Goal: Information Seeking & Learning: Find contact information

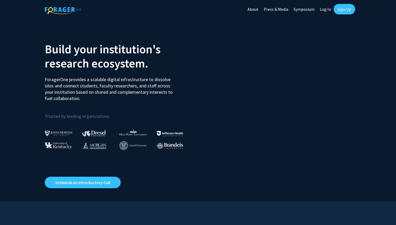
click at [342, 9] on link "Sign Up" at bounding box center [344, 9] width 21 height 10
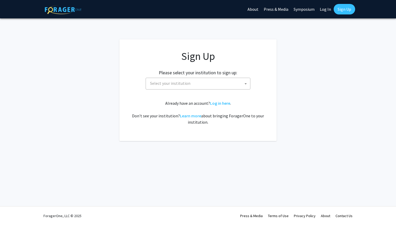
click at [175, 82] on span "Select your institution" at bounding box center [170, 82] width 40 height 5
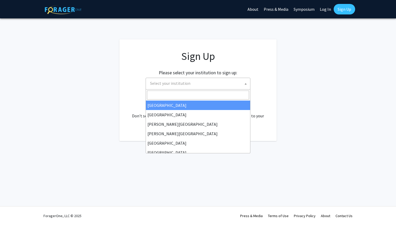
select select "34"
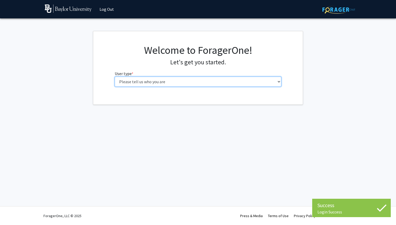
click at [138, 84] on select "Please tell us who you are Undergraduate Student Master's Student Doctoral Cand…" at bounding box center [198, 82] width 167 height 10
select select "1: undergrad"
click at [115, 77] on select "Please tell us who you are Undergraduate Student Master's Student Doctoral Cand…" at bounding box center [198, 82] width 167 height 10
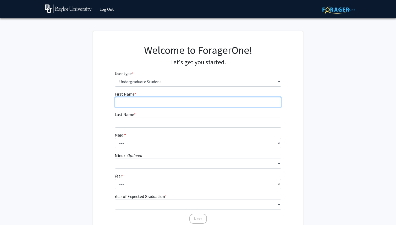
click at [152, 106] on input "First Name * required" at bounding box center [198, 102] width 167 height 10
type input "[PERSON_NAME]"
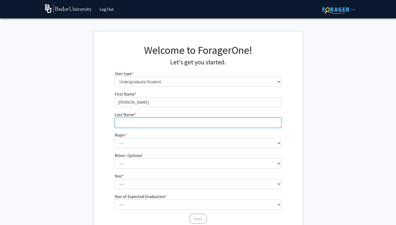
type input "Mayo"
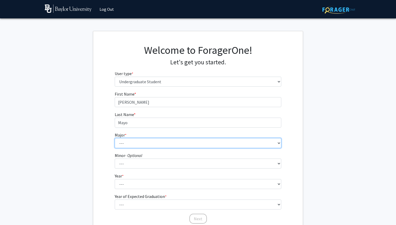
click at [140, 143] on select "--- Accounting American Studies Anthropology Apparel Design & Product Developme…" at bounding box center [198, 143] width 167 height 10
select select "14: 2679"
click at [115, 138] on select "--- Accounting American Studies Anthropology Apparel Design & Product Developme…" at bounding box center [198, 143] width 167 height 10
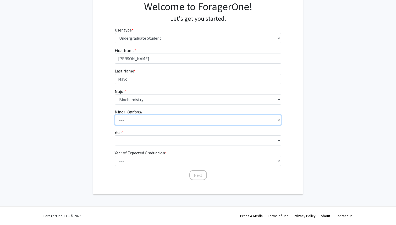
click at [127, 121] on select "--- Advertising American Sign Language American Studies Anthropology Apparel Me…" at bounding box center [198, 120] width 167 height 10
select select "64: 2127"
click at [115, 115] on select "--- Advertising American Sign Language American Studies Anthropology Apparel Me…" at bounding box center [198, 120] width 167 height 10
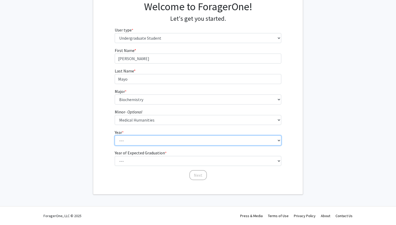
click at [131, 140] on select "--- First-year Sophomore Junior Senior Postbaccalaureate Certificate" at bounding box center [198, 140] width 167 height 10
select select "2: sophomore"
click at [115, 135] on select "--- First-year Sophomore Junior Senior Postbaccalaureate Certificate" at bounding box center [198, 140] width 167 height 10
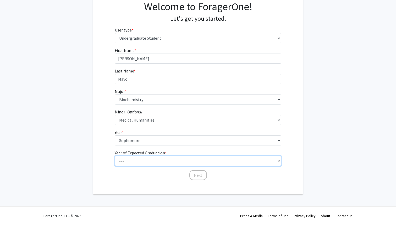
click at [119, 158] on select "--- 2025 2026 2027 2028 2029 2030 2031 2032 2033 2034" at bounding box center [198, 161] width 167 height 10
select select "3: 2027"
click at [115, 156] on select "--- 2025 2026 2027 2028 2029 2030 2031 2032 2033 2034" at bounding box center [198, 161] width 167 height 10
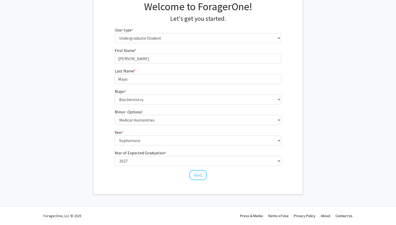
click at [142, 172] on div "Next" at bounding box center [198, 172] width 167 height 5
click at [195, 172] on button "Next" at bounding box center [198, 175] width 18 height 10
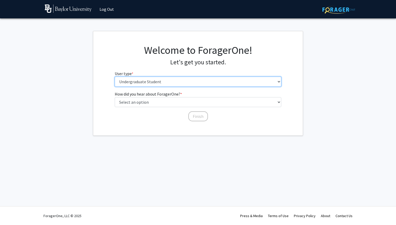
click at [146, 83] on select "Please tell us who you are Undergraduate Student Master's Student Doctoral Cand…" at bounding box center [198, 82] width 167 height 10
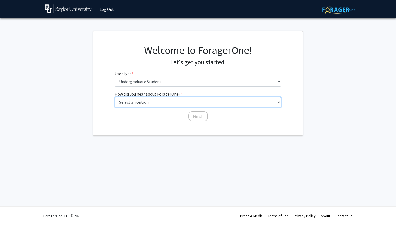
click at [141, 100] on select "Select an option Peer/student recommendation Faculty/staff recommendation Unive…" at bounding box center [198, 102] width 167 height 10
select select "4: university_email"
click at [115, 97] on select "Select an option Peer/student recommendation Faculty/staff recommendation Unive…" at bounding box center [198, 102] width 167 height 10
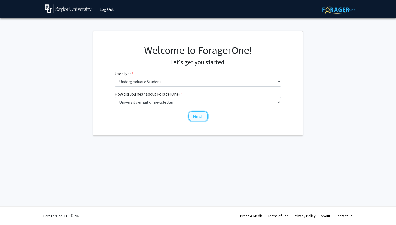
click at [196, 114] on button "Finish" at bounding box center [198, 116] width 20 height 10
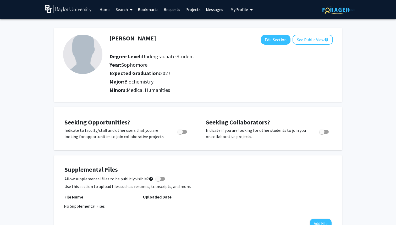
click at [175, 9] on link "Requests" at bounding box center [172, 9] width 22 height 18
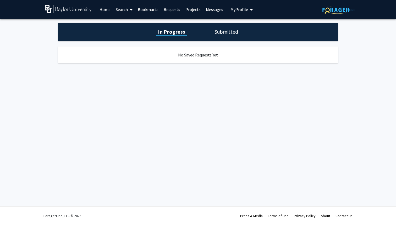
click at [185, 11] on link "Projects" at bounding box center [193, 9] width 20 height 18
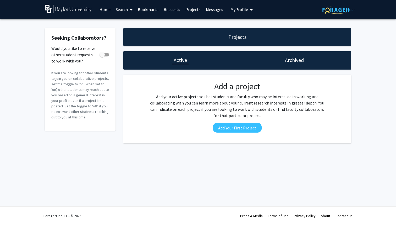
click at [119, 10] on link "Search" at bounding box center [124, 9] width 22 height 18
click at [122, 23] on span "Faculty/Staff" at bounding box center [132, 24] width 39 height 10
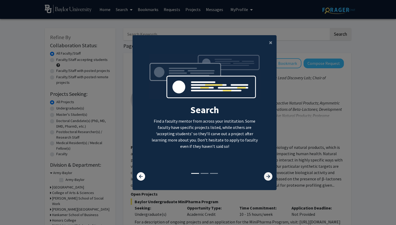
click at [267, 175] on icon at bounding box center [268, 176] width 8 height 8
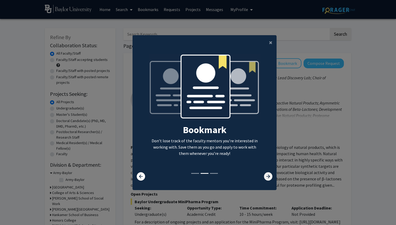
click at [267, 174] on icon at bounding box center [268, 176] width 8 height 8
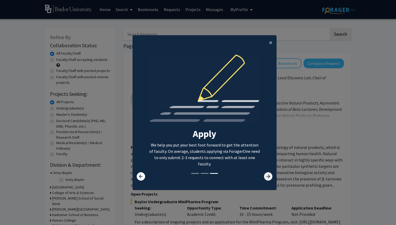
click at [267, 174] on icon at bounding box center [268, 176] width 8 height 8
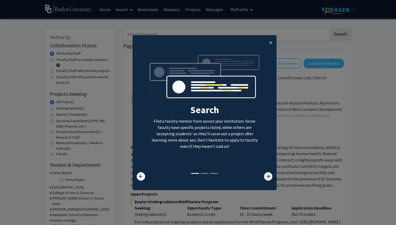
click at [267, 174] on icon at bounding box center [268, 176] width 8 height 8
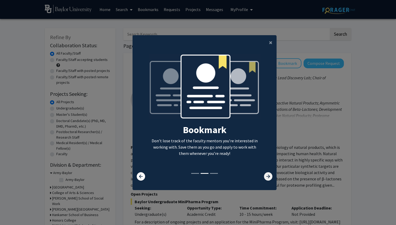
click at [267, 174] on icon at bounding box center [268, 176] width 8 height 8
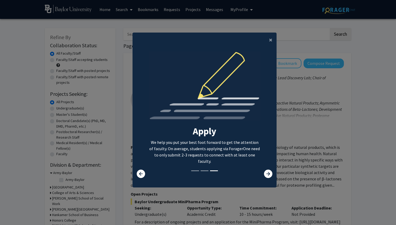
scroll to position [2, 0]
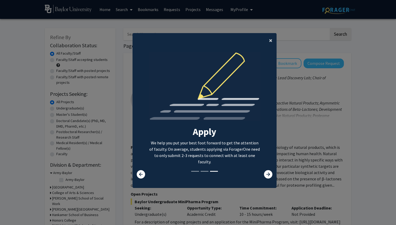
click at [269, 40] on span "×" at bounding box center [270, 40] width 3 height 8
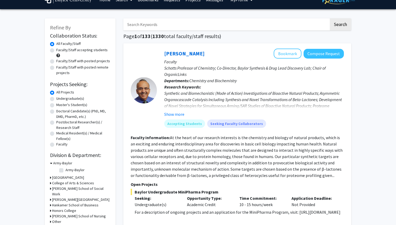
scroll to position [19, 0]
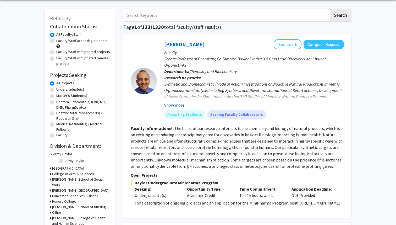
click at [173, 106] on button "Show more" at bounding box center [174, 105] width 20 height 6
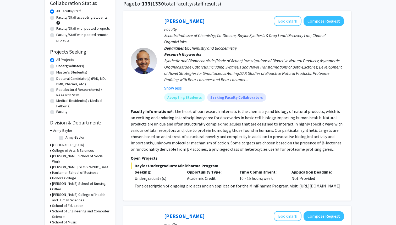
scroll to position [40, 0]
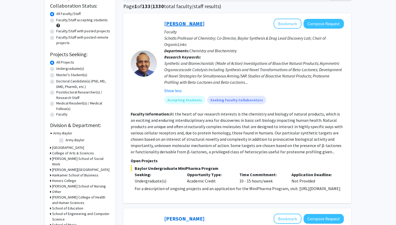
click at [173, 24] on link "Daniel Romo" at bounding box center [184, 23] width 40 height 7
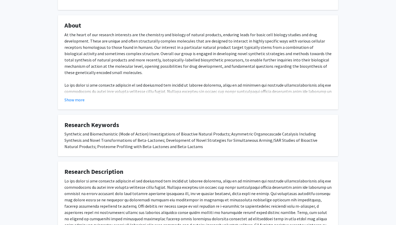
scroll to position [146, 0]
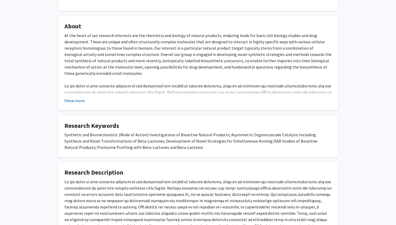
click at [74, 100] on button "Show more" at bounding box center [74, 100] width 20 height 6
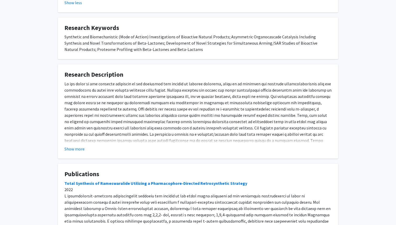
scroll to position [315, 0]
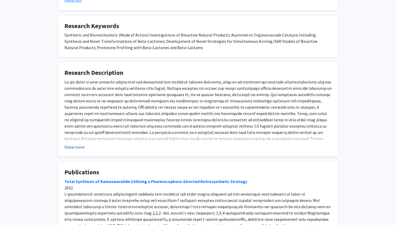
click at [74, 144] on button "Show more" at bounding box center [74, 147] width 20 height 6
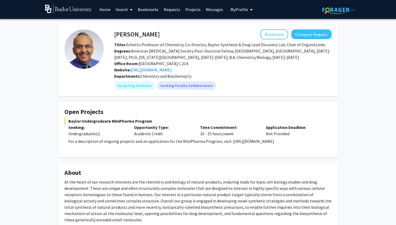
scroll to position [1, 0]
